Goal: Task Accomplishment & Management: Use online tool/utility

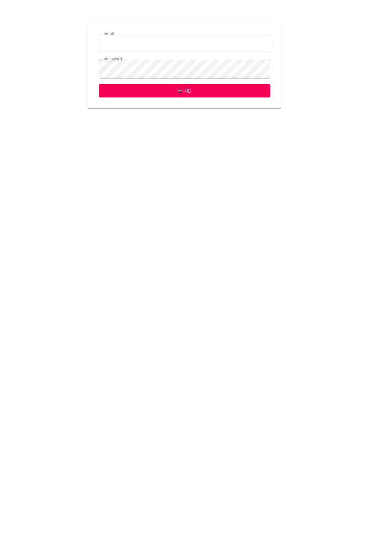
type input "[EMAIL_ADDRESS][DOMAIN_NAME]"
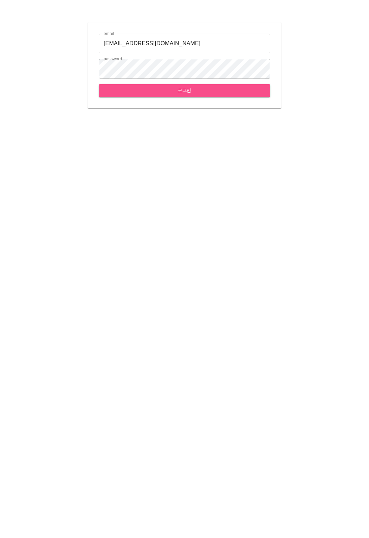
click at [148, 95] on button "로그인" at bounding box center [184, 90] width 171 height 13
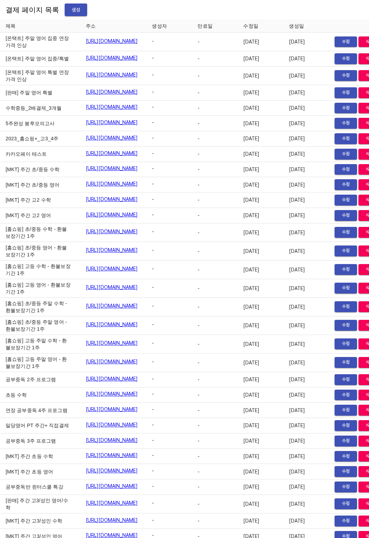
click at [70, 9] on span "생성" at bounding box center [75, 10] width 11 height 9
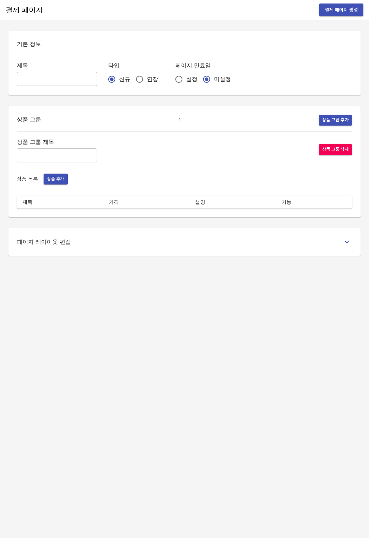
click at [132, 83] on input "연장" at bounding box center [139, 79] width 15 height 15
radio input "true"
click at [186, 82] on span "설정" at bounding box center [191, 79] width 11 height 8
click at [172, 82] on input "설정" at bounding box center [178, 79] width 15 height 15
radio input "true"
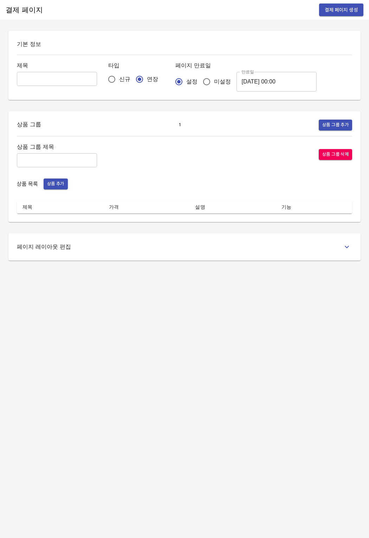
click at [186, 82] on span "설정" at bounding box center [191, 82] width 11 height 8
click at [172, 82] on input "설정" at bounding box center [178, 81] width 15 height 15
click at [199, 80] on input "미설정" at bounding box center [206, 81] width 15 height 15
radio input "true"
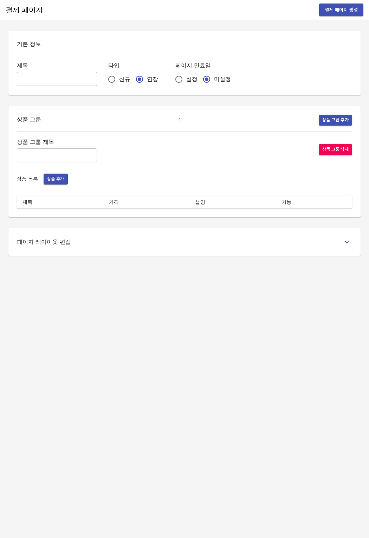
click at [48, 74] on input "text" at bounding box center [57, 79] width 80 height 14
type input "분할결제_황가현"
click at [49, 153] on input "text" at bounding box center [57, 155] width 80 height 14
type input "주간 집중관리"
click at [48, 178] on span "상품 추가" at bounding box center [55, 179] width 17 height 8
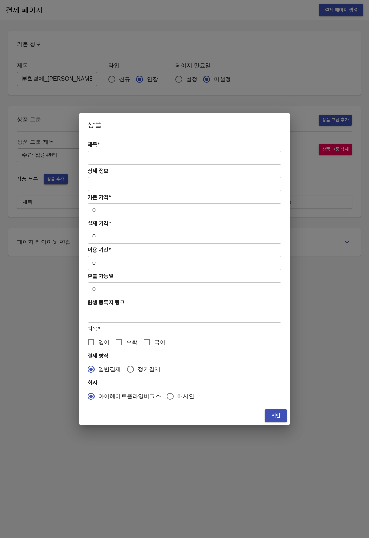
click at [99, 162] on input "text" at bounding box center [184, 158] width 194 height 14
click at [127, 165] on div "제목* [분할결제 ​ 상세 정보 ​ 기본 가격* 0 ​ 실제 가격* 0 ​ 이용 기간* 0 ​ 환불 가능일 0 ​ 원생 등록지 링크 ​ 과목*…" at bounding box center [184, 271] width 211 height 271
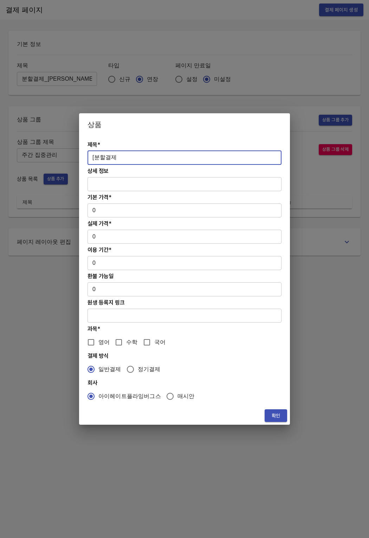
click at [127, 163] on input "[분할결제" at bounding box center [184, 158] width 194 height 14
paste input "[연장] 고등 주간 집중관리 영어 4주(약 1개월) 프로그램"
type input "[분할결제1][연장] 고등 주간 집중관리 영어 4주(약 1개월) 프로그램"
click at [114, 204] on input "0" at bounding box center [184, 211] width 194 height 14
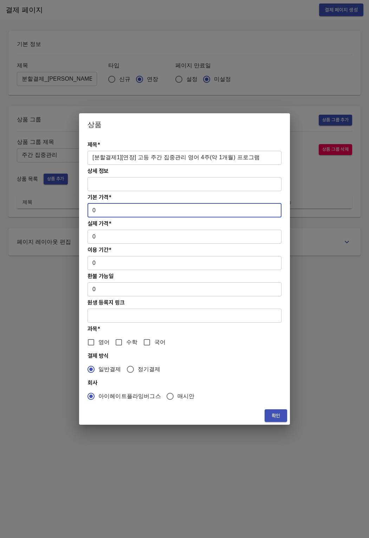
drag, startPoint x: 103, startPoint y: 213, endPoint x: 86, endPoint y: 213, distance: 17.2
click at [86, 213] on div "제목* [분할결제1][연장] 고등 주간 집중관리 영어 4주(약 1개월) 프로그램 ​ 상세 정보 ​ 기본 가격* 0 ​ 실제 가격* 0 ​ 이용…" at bounding box center [184, 271] width 211 height 271
drag, startPoint x: 121, startPoint y: 215, endPoint x: 84, endPoint y: 213, distance: 37.6
click at [84, 213] on div "제목* [분할결제1][연장] 고등 주간 집중관리 영어 4주(약 1개월) 프로그램 ​ 상세 정보 ​ 기본 가격* 313000 ​ 실제 가격* 0…" at bounding box center [184, 271] width 211 height 271
type input "313000"
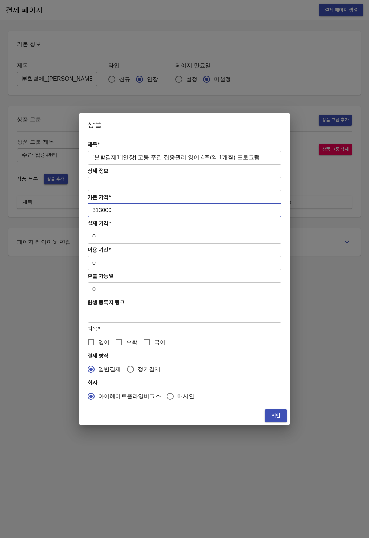
click at [99, 235] on input "0" at bounding box center [184, 237] width 194 height 14
drag, startPoint x: 122, startPoint y: 211, endPoint x: 77, endPoint y: 211, distance: 45.6
click at [77, 211] on div "상품 제목* [분할결제1][연장] 고등 주간 집중관리 영어 4주(약 1개월) 프로그램 ​ 상세 정보 ​ 기본 가격* 313000 ​ 실제 가격…" at bounding box center [184, 269] width 369 height 538
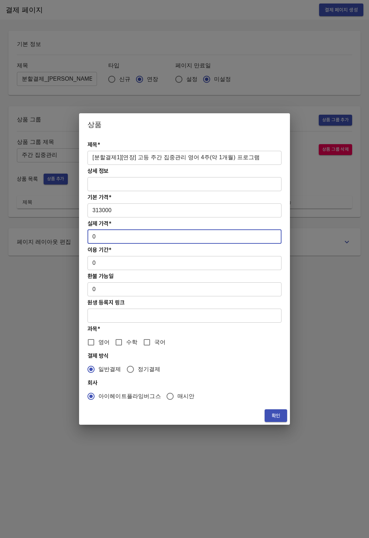
drag, startPoint x: 104, startPoint y: 238, endPoint x: 89, endPoint y: 238, distance: 15.1
click at [89, 238] on input "0" at bounding box center [184, 237] width 194 height 14
paste input "31300"
type input "313000"
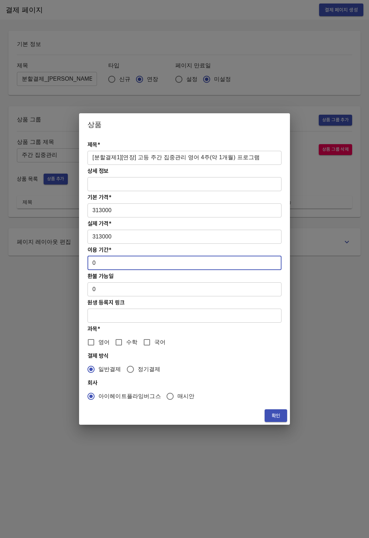
drag, startPoint x: 96, startPoint y: 270, endPoint x: 88, endPoint y: 264, distance: 9.5
click at [88, 264] on input "0" at bounding box center [184, 263] width 194 height 14
type input "28"
click at [96, 343] on input "영어" at bounding box center [91, 342] width 15 height 15
checkbox input "true"
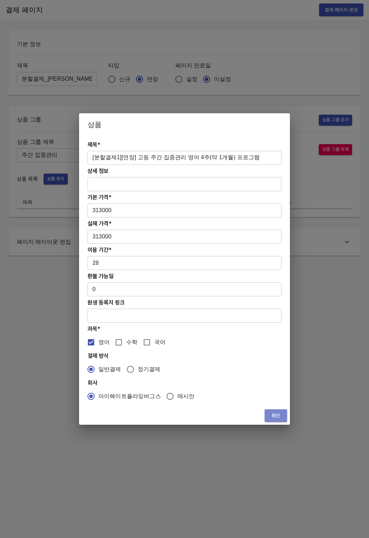
click at [273, 418] on span "확인" at bounding box center [275, 416] width 11 height 9
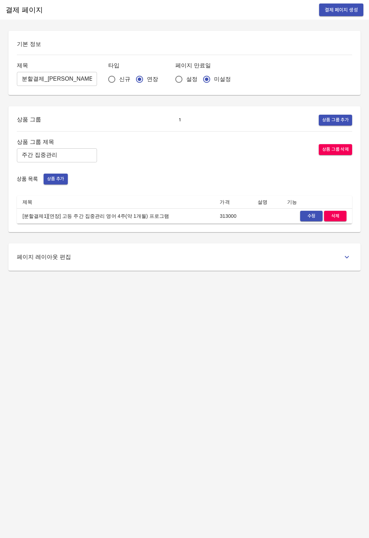
click at [122, 324] on div "결제 페이지 결제 페이지 생성 기본 정보 제목 분할결제_황가현 ​ 타입 신규 연장 페이지 만료일 설정 미설정 상품 그룹 1 상품 그룹 추가 상…" at bounding box center [184, 269] width 369 height 538
drag, startPoint x: 155, startPoint y: 215, endPoint x: 22, endPoint y: 218, distance: 133.4
click at [22, 218] on td "[분할결제1][연장] 고등 주간 집중관리 영어 4주(약 1개월) 프로그램" at bounding box center [115, 216] width 197 height 15
copy td "[분할결제1][연장] 고등 주간 집중관리 영어 4주(약 1개월) 프로그램"
click at [60, 180] on span "상품 추가" at bounding box center [55, 179] width 17 height 8
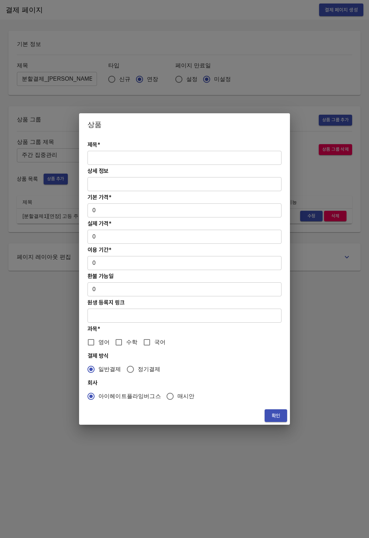
click at [139, 161] on input "text" at bounding box center [184, 158] width 194 height 14
paste input "[분할결제1][연장] 고등 주간 집중관리 영어 4주(약 1개월) 프로그램"
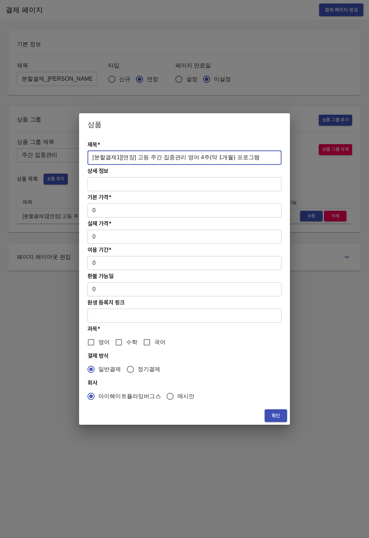
click at [114, 158] on input "[분할결제1][연장] 고등 주간 집중관리 영어 4주(약 1개월) 프로그램" at bounding box center [184, 158] width 194 height 14
type input "[분할결제2][연장] 고등 주간 집중관리 영어 4주(약 1개월) 프로그램"
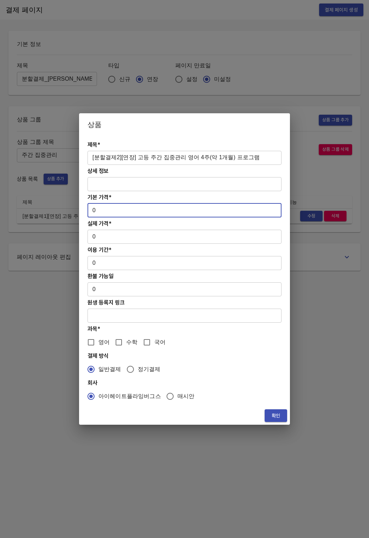
drag, startPoint x: 98, startPoint y: 212, endPoint x: 88, endPoint y: 212, distance: 9.5
click at [88, 212] on input "0" at bounding box center [184, 211] width 194 height 14
drag, startPoint x: 124, startPoint y: 211, endPoint x: 73, endPoint y: 213, distance: 51.3
click at [73, 213] on div "상품 제목* [분할결제2][연장] 고등 주간 집중관리 영어 4주(약 1개월) 프로그램 ​ 상세 정보 ​ 기본 가격* 313000 ​ 실제 가격…" at bounding box center [184, 269] width 369 height 538
type input "313000"
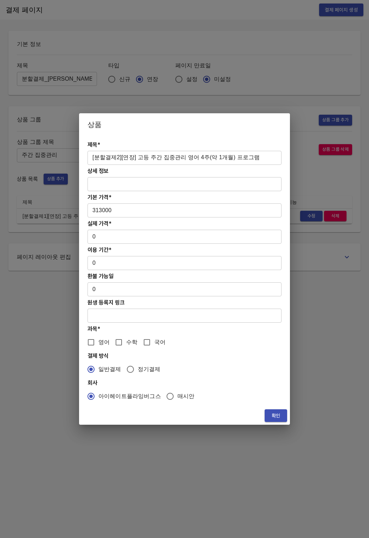
drag, startPoint x: 97, startPoint y: 246, endPoint x: 98, endPoint y: 237, distance: 9.5
click at [98, 245] on div "제목* [분할결제2][연장] 고등 주간 집중관리 영어 4주(약 1개월) 프로그램 ​ 상세 정보 ​ 기본 가격* 313000 ​ 실제 가격* 0…" at bounding box center [184, 271] width 211 height 271
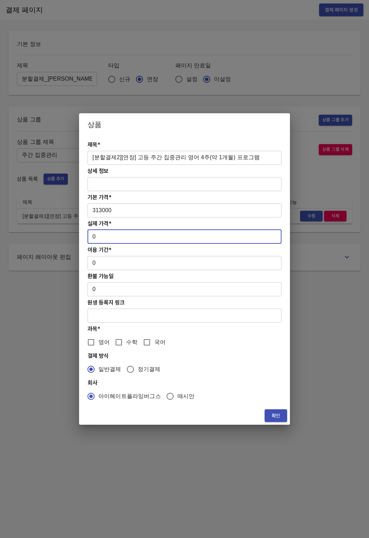
drag, startPoint x: 97, startPoint y: 237, endPoint x: 82, endPoint y: 237, distance: 15.4
click at [82, 237] on div "제목* [분할결제2][연장] 고등 주간 집중관리 영어 4주(약 1개월) 프로그램 ​ 상세 정보 ​ 기본 가격* 313000 ​ 실제 가격* 0…" at bounding box center [184, 271] width 211 height 271
paste input "31300"
type input "313000"
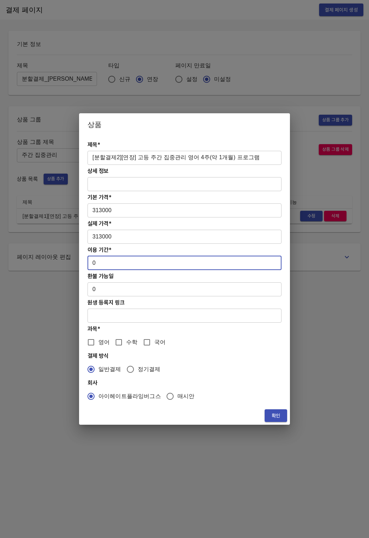
drag, startPoint x: 96, startPoint y: 266, endPoint x: 86, endPoint y: 264, distance: 10.1
click at [86, 264] on div "제목* [분할결제2][연장] 고등 주간 집중관리 영어 4주(약 1개월) 프로그램 ​ 상세 정보 ​ 기본 가격* 313000 ​ 실제 가격* 3…" at bounding box center [184, 271] width 211 height 271
type input "28"
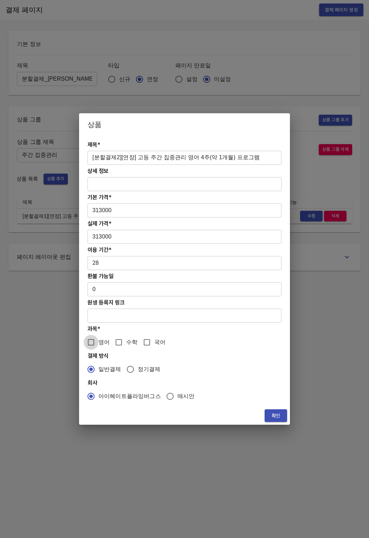
click at [90, 343] on input "영어" at bounding box center [91, 342] width 15 height 15
checkbox input "true"
click at [277, 414] on span "확인" at bounding box center [275, 416] width 11 height 9
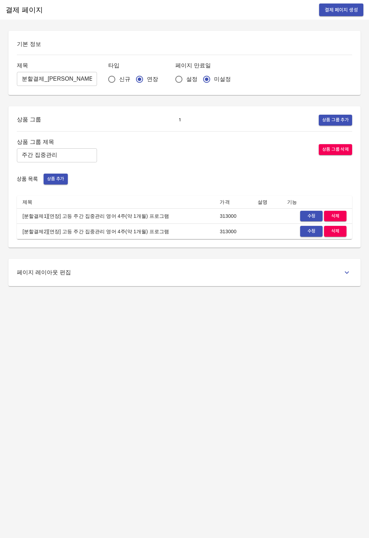
click at [118, 284] on div "페이지 레이아웃 편집" at bounding box center [184, 272] width 352 height 27
drag, startPoint x: 22, startPoint y: 231, endPoint x: 152, endPoint y: 232, distance: 129.9
click at [152, 232] on td "[분할결제2][연장] 고등 주간 집중관리 영어 4주(약 1개월) 프로그램" at bounding box center [115, 231] width 197 height 15
copy td "[분할결제2][연장] 고등 주간 집중관리 영어 4주(약 1개월) 프로그램"
click at [61, 180] on span "상품 추가" at bounding box center [55, 179] width 17 height 8
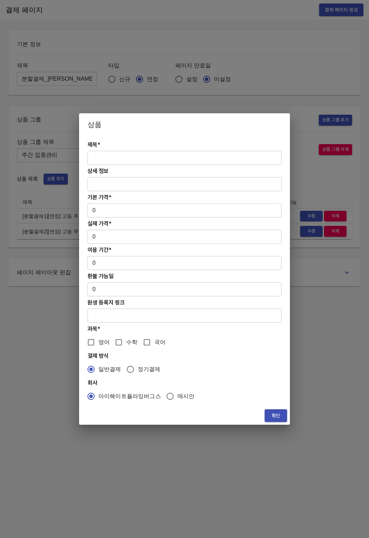
click at [121, 156] on input "text" at bounding box center [184, 158] width 194 height 14
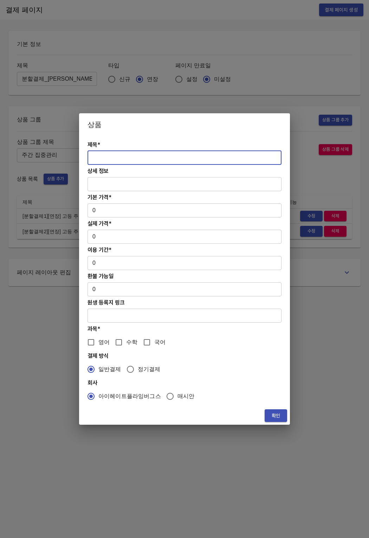
paste input "[분할결제2][연장] 고등 주간 집중관리 영어 4주(약 1개월) 프로그램"
click at [113, 159] on input "[분할결제2][연장] 고등 주간 집중관리 영어 4주(약 1개월) 프로그램" at bounding box center [184, 158] width 194 height 14
type input "[분할결제3][연장] 고등 주간 집중관리 영어 4주(약 1개월) 프로그램"
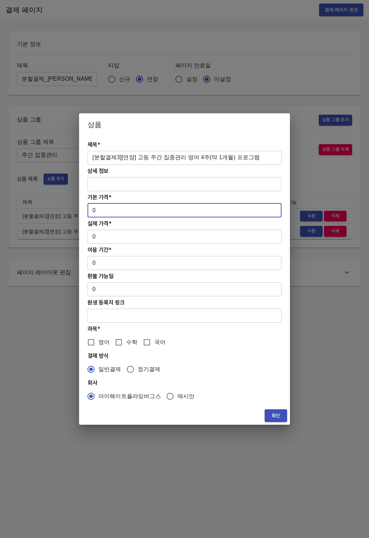
click at [118, 211] on input "0" at bounding box center [184, 211] width 194 height 14
drag, startPoint x: 114, startPoint y: 211, endPoint x: 89, endPoint y: 211, distance: 25.6
click at [89, 211] on input "0" at bounding box center [184, 211] width 194 height 14
drag, startPoint x: 110, startPoint y: 211, endPoint x: 79, endPoint y: 211, distance: 31.2
click at [79, 211] on div "제목* [분할결제3][연장] 고등 주간 집중관리 영어 4주(약 1개월) 프로그램 ​ 상세 정보 ​ 기본 가격* 313000 ​ 실제 가격* 0…" at bounding box center [184, 271] width 211 height 271
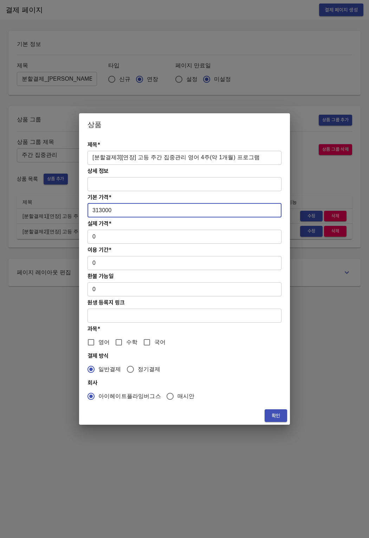
type input "313000"
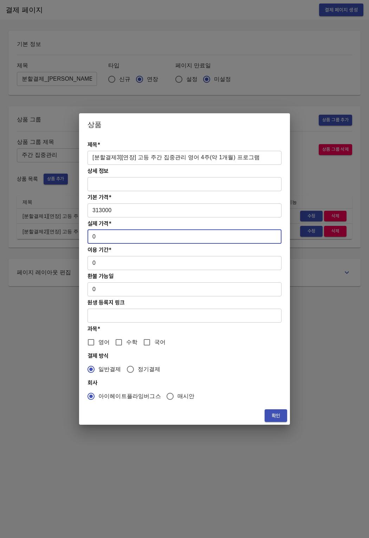
drag, startPoint x: 99, startPoint y: 242, endPoint x: 90, endPoint y: 250, distance: 12.2
click at [87, 237] on div "제목* [분할결제3][연장] 고등 주간 집중관리 영어 4주(약 1개월) 프로그램 ​ 상세 정보 ​ 기본 가격* 313000 ​ 실제 가격* 0…" at bounding box center [184, 271] width 211 height 271
paste input "31300"
type input "313000"
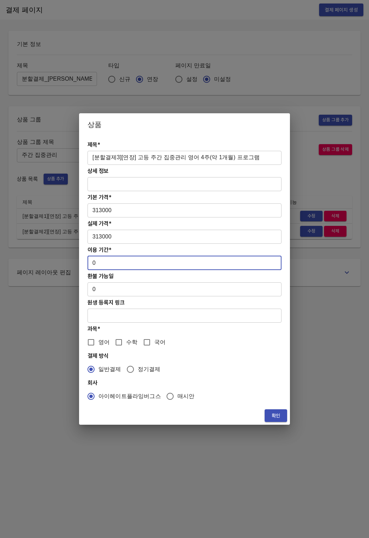
drag, startPoint x: 94, startPoint y: 263, endPoint x: 87, endPoint y: 262, distance: 7.4
click at [87, 262] on div "제목* [분할결제3][연장] 고등 주간 집중관리 영어 4주(약 1개월) 프로그램 ​ 상세 정보 ​ 기본 가격* 313000 ​ 실제 가격* 3…" at bounding box center [184, 271] width 211 height 271
type input "28"
click at [98, 345] on span "영어" at bounding box center [103, 342] width 11 height 8
click at [98, 345] on input "영어" at bounding box center [91, 342] width 15 height 15
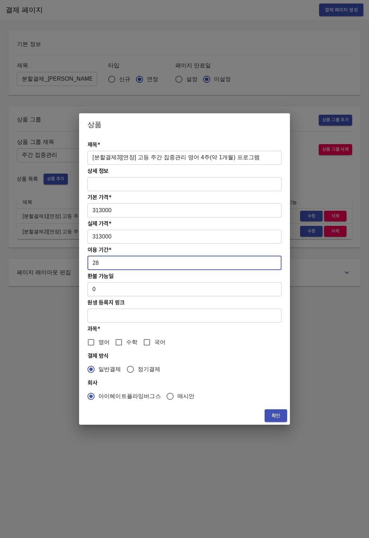
checkbox input "true"
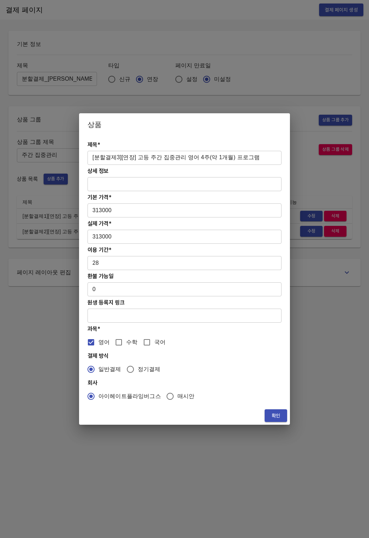
click at [270, 413] on span "확인" at bounding box center [275, 416] width 11 height 9
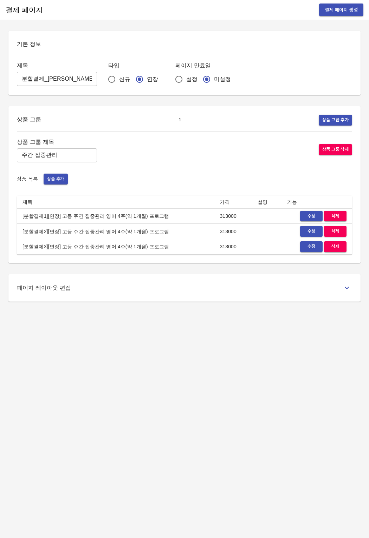
click at [159, 376] on div "결제 페이지 결제 페이지 생성 기본 정보 제목 분할결제_황가현 ​ 타입 신규 연장 페이지 만료일 설정 미설정 상품 그룹 1 상품 그룹 추가 상…" at bounding box center [184, 269] width 369 height 538
click at [331, 13] on span "결제 페이지 생성" at bounding box center [340, 10] width 33 height 9
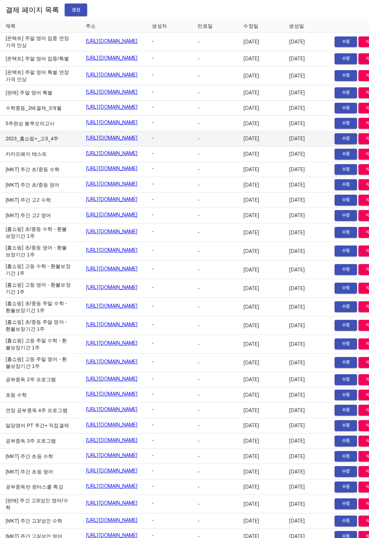
click at [29, 147] on td "2023_홈쇼핑+_고3_4주" at bounding box center [40, 138] width 80 height 15
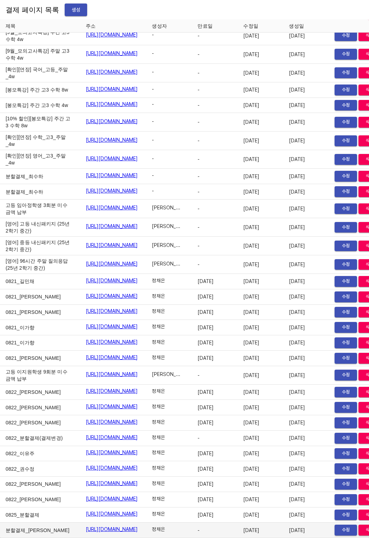
click at [100, 526] on link "https://payment.mildang.kr/7Mr6N7lnKZ-e6eVcllDNZ" at bounding box center [112, 529] width 52 height 7
click at [71, 12] on span "생성" at bounding box center [75, 10] width 11 height 9
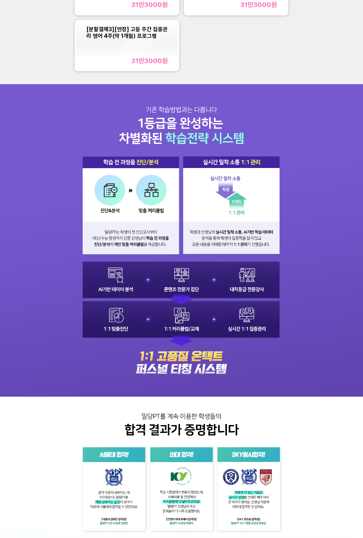
scroll to position [362, 0]
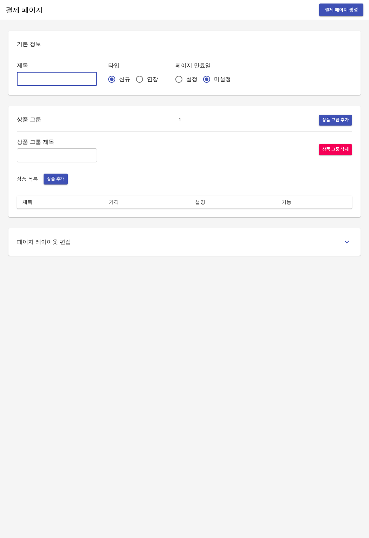
click at [70, 73] on input "text" at bounding box center [57, 79] width 80 height 14
type input "[결제변경]고3_영어_12주"
click at [35, 155] on input "text" at bounding box center [57, 155] width 80 height 14
type input "주간 집중관리"
click at [42, 176] on div "상품 목록 상품 추가" at bounding box center [184, 179] width 335 height 11
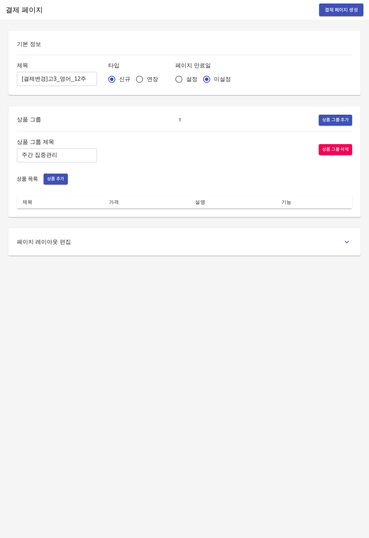
click at [58, 180] on span "상품 추가" at bounding box center [55, 179] width 17 height 8
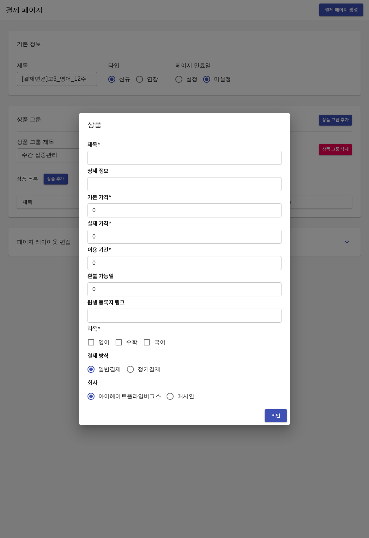
click at [104, 153] on input "text" at bounding box center [184, 158] width 194 height 14
paste input "K01049993368@gmail.com"
type input "K01049993368@gmail.com"
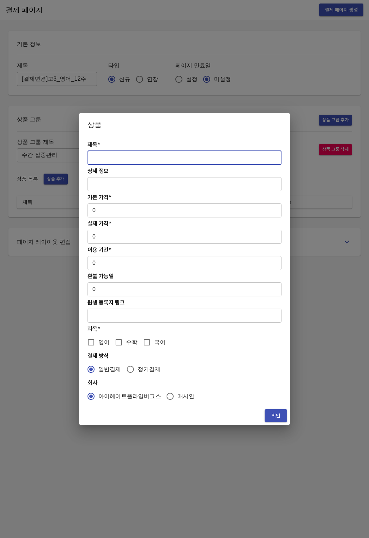
paste input "[선택2] [연장] 주간 고3, 성인 영어PT 3개월 집중관리"
type input "[선택2] [연장] 주간 고3, 성인 영어PT 3개월 집중관리"
click at [118, 213] on input "0" at bounding box center [184, 211] width 194 height 14
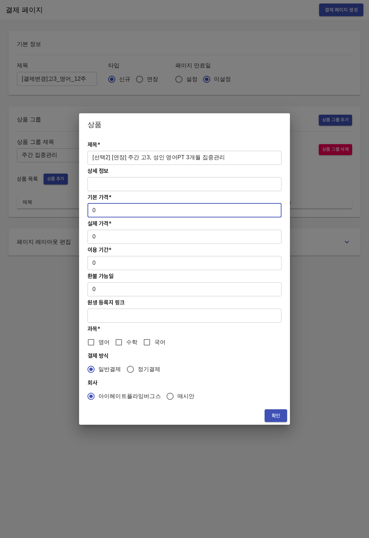
drag, startPoint x: 102, startPoint y: 212, endPoint x: 92, endPoint y: 212, distance: 9.8
click at [92, 212] on input "0" at bounding box center [184, 211] width 194 height 14
paste input "115000"
drag, startPoint x: 108, startPoint y: 214, endPoint x: 176, endPoint y: 218, distance: 68.5
click at [83, 212] on div "제목* [선택2] [연장] 주간 고3, 성인 영어PT 3개월 집중관리 ​ 상세 정보 ​ 기본 가격* 0 ​ 실제 가격* 0 ​ 이용 기간* 0…" at bounding box center [184, 271] width 211 height 271
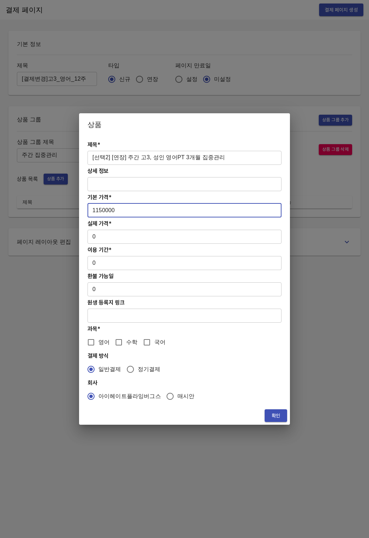
type input "1150000"
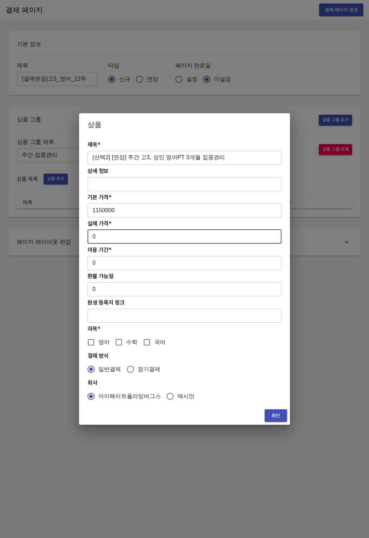
click at [99, 239] on input "0" at bounding box center [184, 237] width 194 height 14
drag, startPoint x: 99, startPoint y: 239, endPoint x: 87, endPoint y: 238, distance: 12.0
click at [87, 238] on div "제목* [선택2] [연장] 주간 고3, 성인 영어PT 3개월 집중관리 ​ 상세 정보 ​ 기본 가격* 1150000 ​ 실제 가격* 0 ​ 이용…" at bounding box center [184, 271] width 211 height 271
paste input "115000"
type input "1150000"
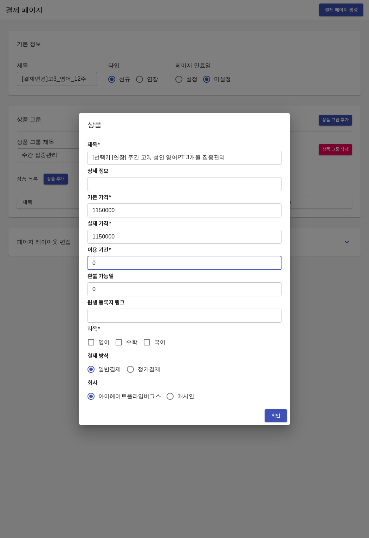
drag, startPoint x: 100, startPoint y: 265, endPoint x: 78, endPoint y: 264, distance: 21.8
click at [78, 264] on div "상품 제목* [선택2] [연장] 주간 고3, 성인 영어PT 3개월 집중관리 ​ 상세 정보 ​ 기본 가격* 1150000 ​ 실제 가격* 115…" at bounding box center [184, 269] width 369 height 538
type input "90"
click at [96, 341] on input "영어" at bounding box center [91, 342] width 15 height 15
checkbox input "true"
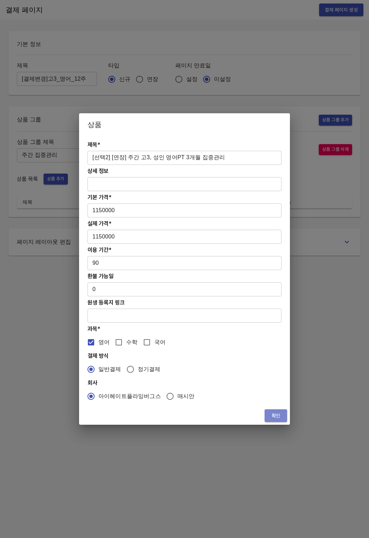
click at [276, 418] on span "확인" at bounding box center [275, 416] width 11 height 9
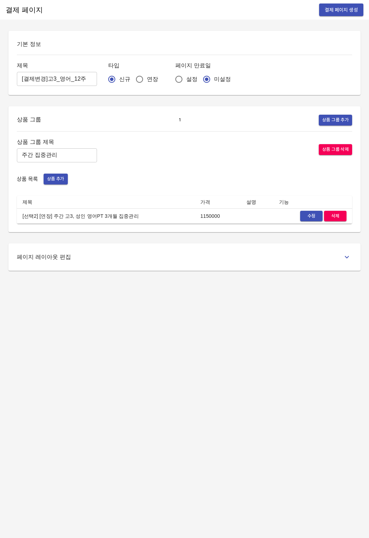
click at [276, 417] on div "결제 페이지 결제 페이지 생성 기본 정보 제목 [결제변경]고3_영어_12주 ​ 타입 신규 연장 페이지 만료일 설정 미설정 상품 그룹 1 상품 …" at bounding box center [184, 269] width 369 height 538
click at [347, 9] on span "결제 페이지 생성" at bounding box center [340, 10] width 33 height 9
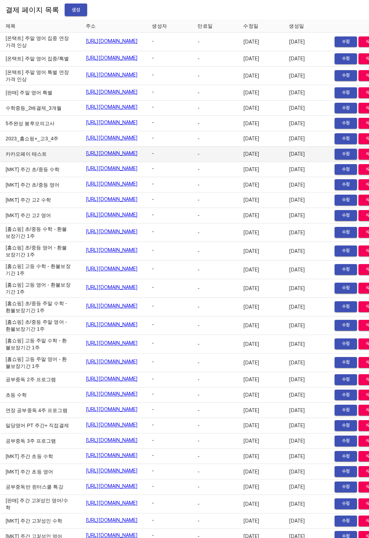
click at [154, 157] on span "-" at bounding box center [153, 153] width 2 height 7
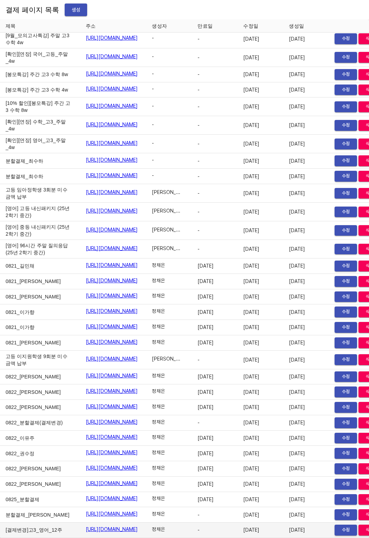
click at [104, 526] on link "[URL][DOMAIN_NAME]" at bounding box center [112, 529] width 52 height 7
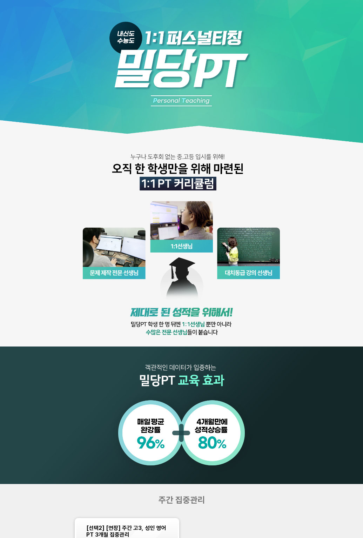
scroll to position [196, 0]
